Goal: Register for event/course

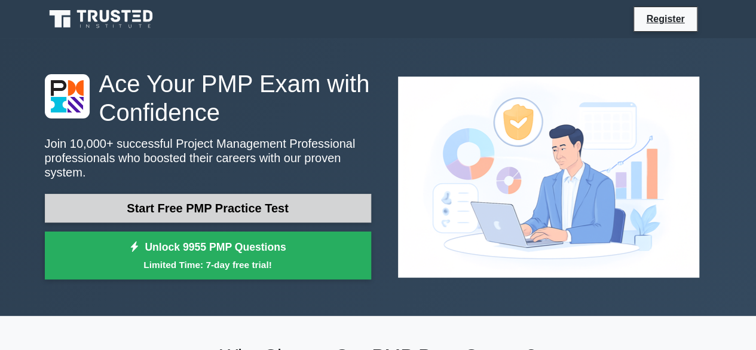
click at [174, 197] on link "Start Free PMP Practice Test" at bounding box center [208, 208] width 326 height 29
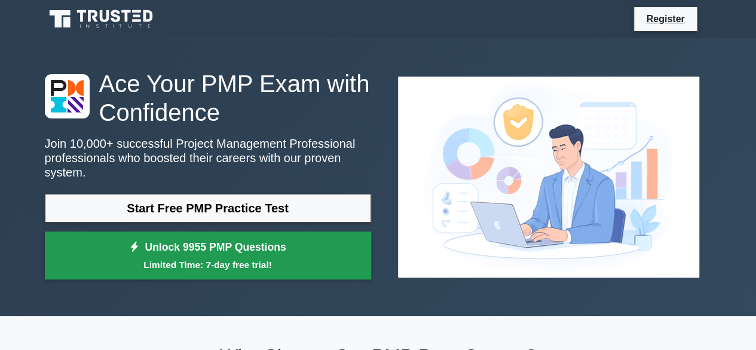
click at [188, 249] on link "Unlock 9955 PMP Questions Limited Time: 7-day free trial!" at bounding box center [208, 255] width 326 height 48
